Goal: Navigation & Orientation: Find specific page/section

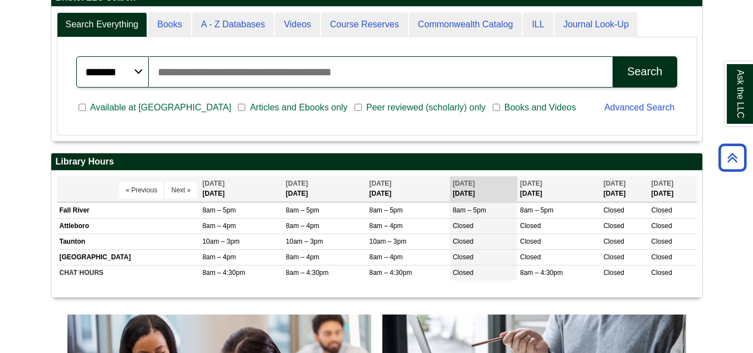
scroll to position [326, 0]
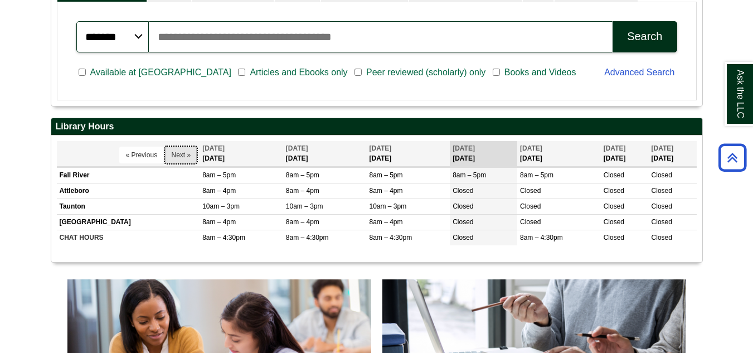
click at [182, 155] on button "Next »" at bounding box center [181, 155] width 32 height 17
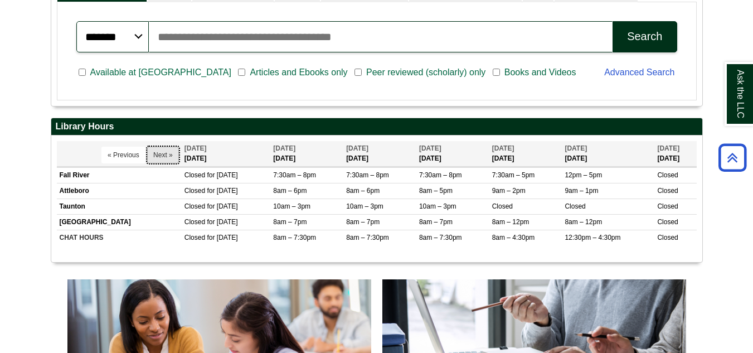
click at [162, 152] on button "Next »" at bounding box center [163, 155] width 32 height 17
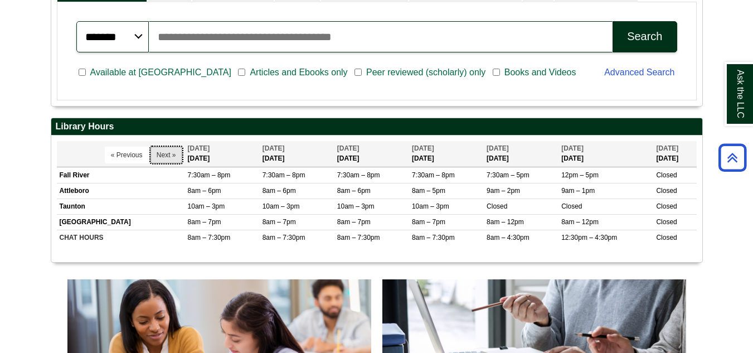
click at [164, 157] on button "Next »" at bounding box center [166, 155] width 32 height 17
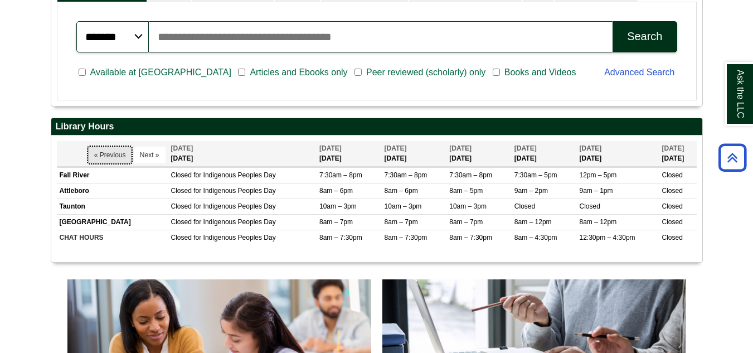
click at [115, 149] on button "« Previous" at bounding box center [110, 155] width 44 height 17
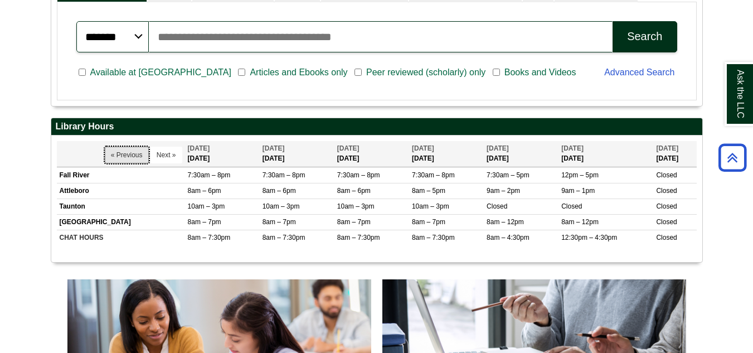
click at [115, 149] on button "« Previous" at bounding box center [127, 155] width 44 height 17
click at [114, 154] on button "« Previous" at bounding box center [127, 155] width 44 height 17
click at [167, 154] on button "Next »" at bounding box center [166, 155] width 32 height 17
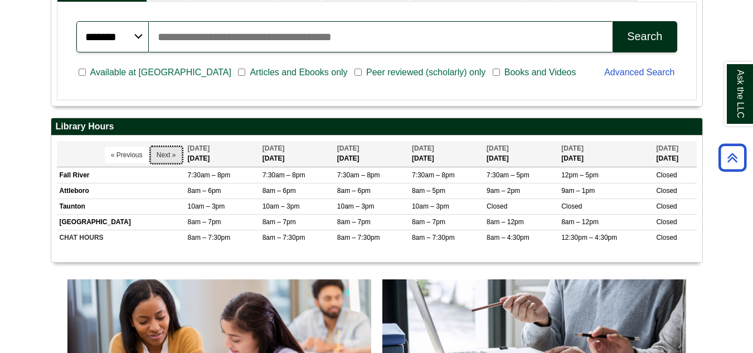
click at [167, 154] on button "Next »" at bounding box center [166, 155] width 32 height 17
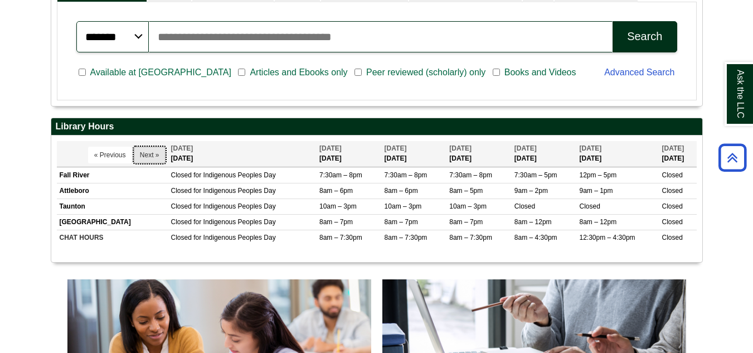
click at [158, 157] on button "Next »" at bounding box center [150, 155] width 32 height 17
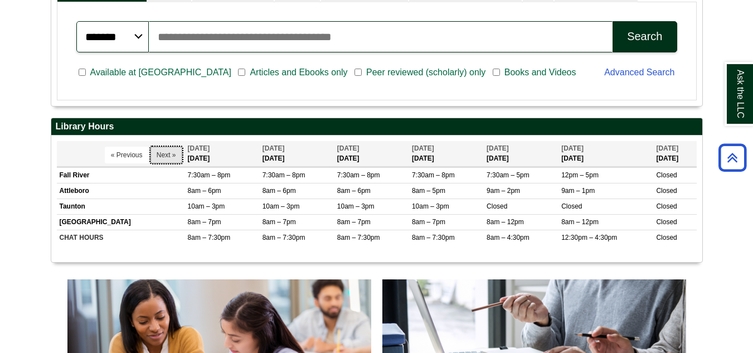
click at [158, 157] on button "Next »" at bounding box center [166, 155] width 32 height 17
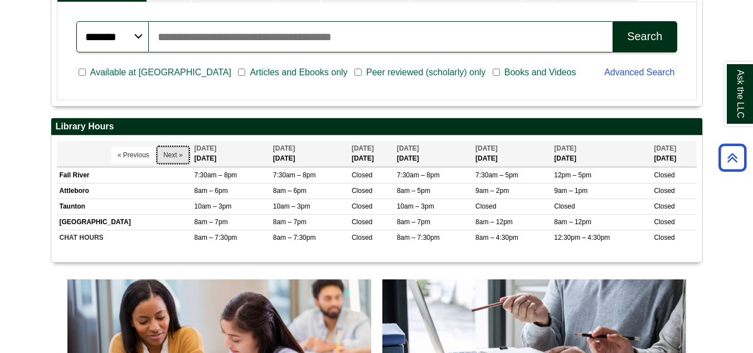
click at [158, 157] on button "Next »" at bounding box center [173, 155] width 32 height 17
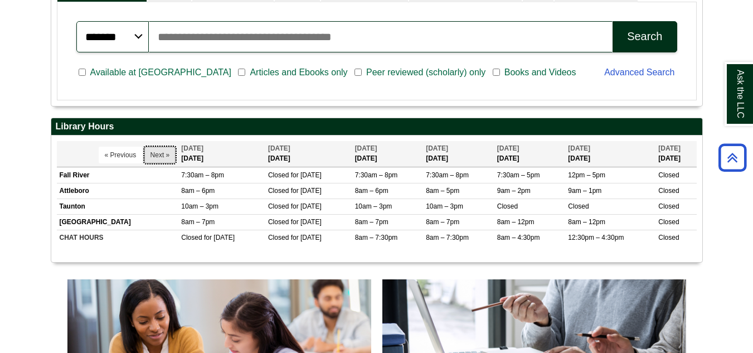
click at [158, 157] on button "Next »" at bounding box center [160, 155] width 32 height 17
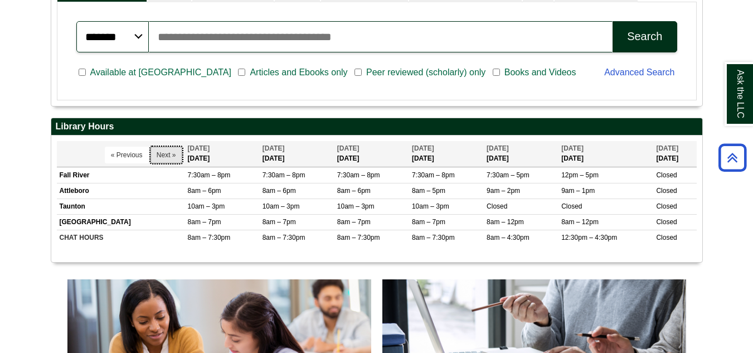
click at [158, 157] on button "Next »" at bounding box center [166, 155] width 32 height 17
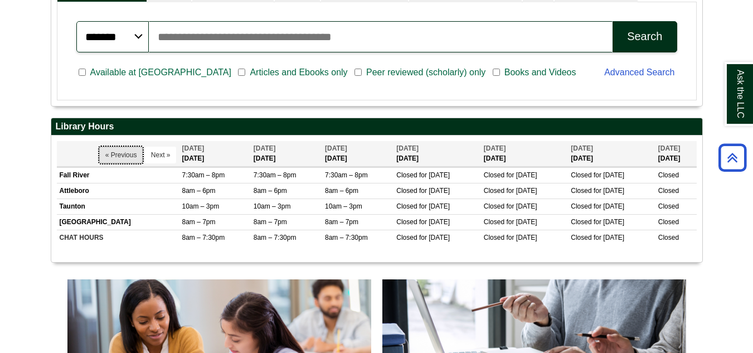
click at [112, 152] on button "« Previous" at bounding box center [121, 155] width 44 height 17
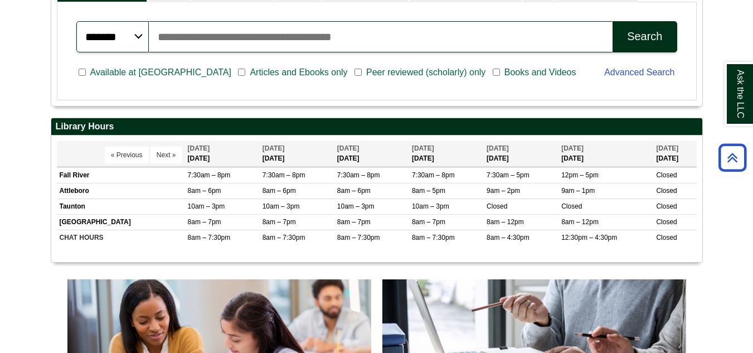
click at [112, 152] on button "« Previous" at bounding box center [127, 155] width 44 height 17
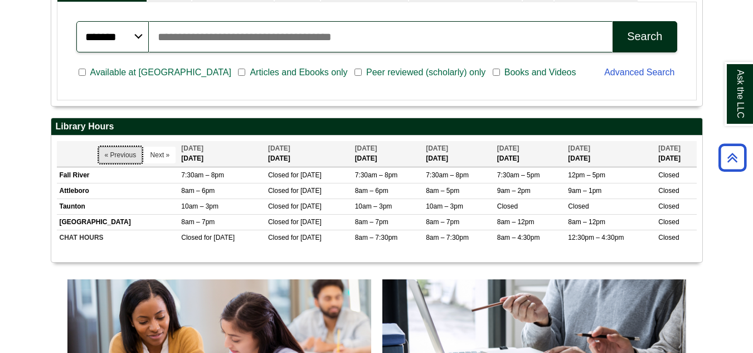
click at [112, 152] on button "« Previous" at bounding box center [121, 155] width 44 height 17
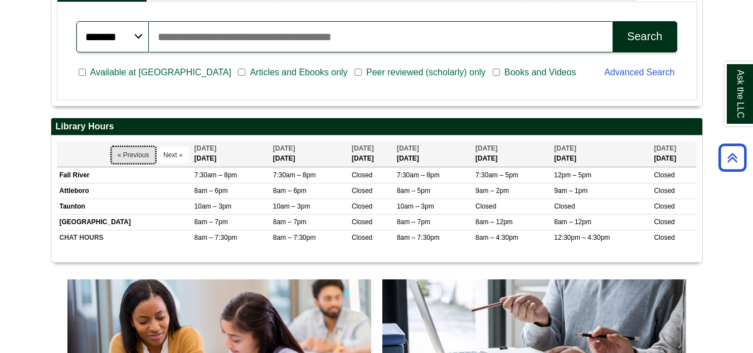
click at [112, 152] on button "« Previous" at bounding box center [133, 155] width 44 height 17
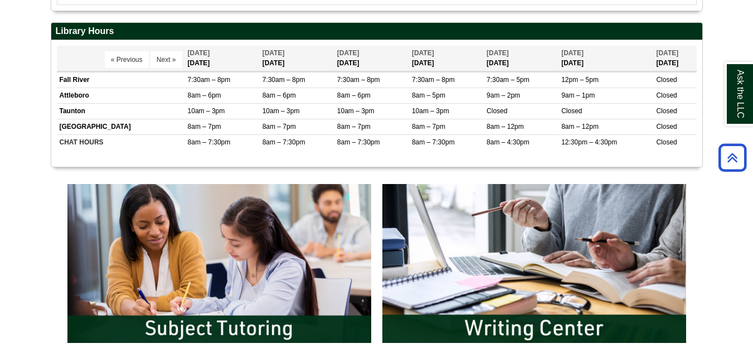
scroll to position [419, 0]
